Goal: Find specific page/section: Find specific page/section

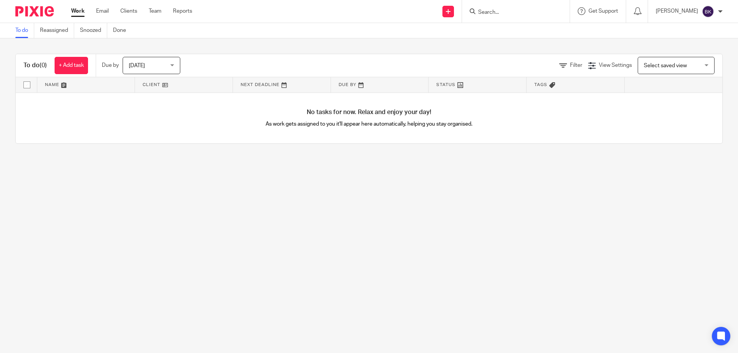
click at [499, 15] on input "Search" at bounding box center [512, 12] width 69 height 7
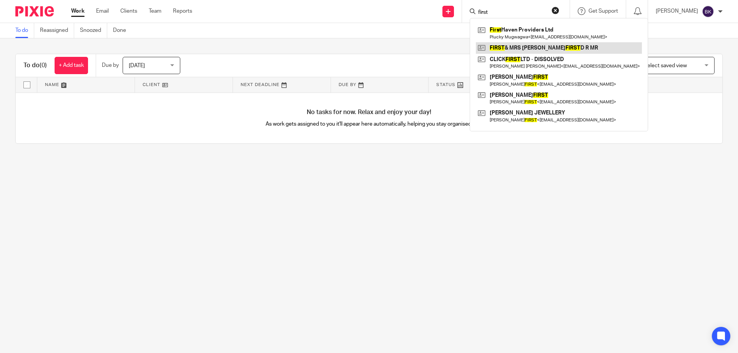
type input "first"
click at [531, 49] on link at bounding box center [559, 48] width 166 height 12
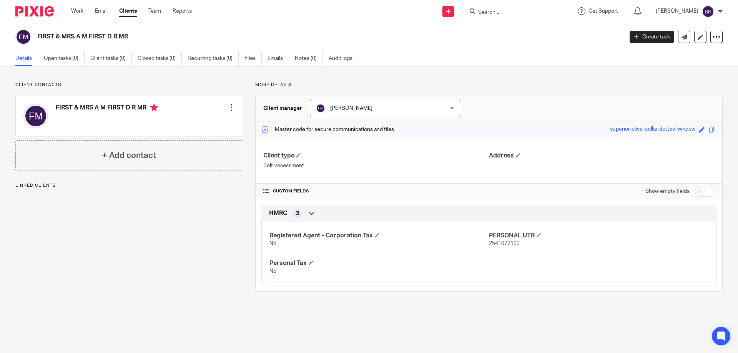
click at [547, 9] on input "Search" at bounding box center [512, 12] width 69 height 7
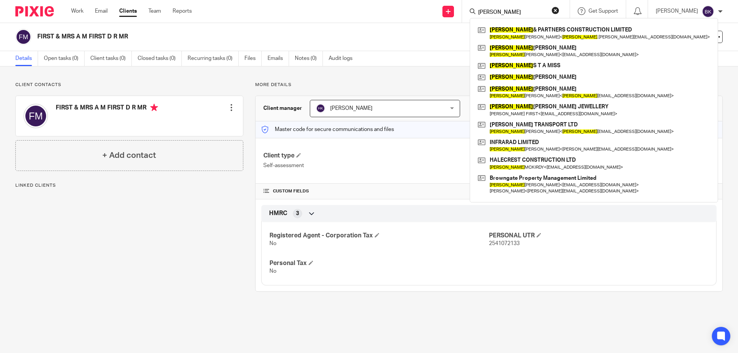
drag, startPoint x: 528, startPoint y: 12, endPoint x: 493, endPoint y: 13, distance: 35.0
click at [493, 13] on input "robert" at bounding box center [512, 12] width 69 height 7
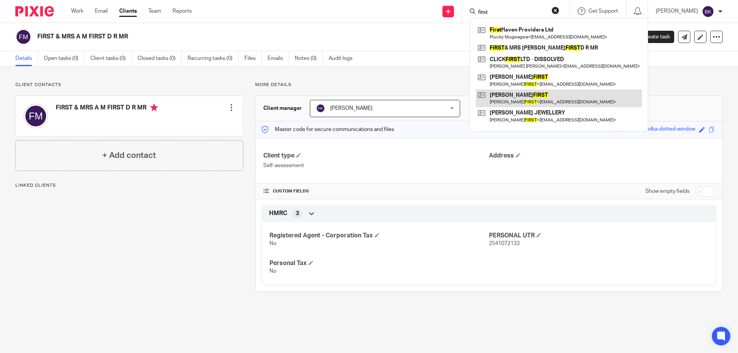
type input "first"
click at [529, 94] on link at bounding box center [559, 99] width 166 height 18
